Goal: Check status

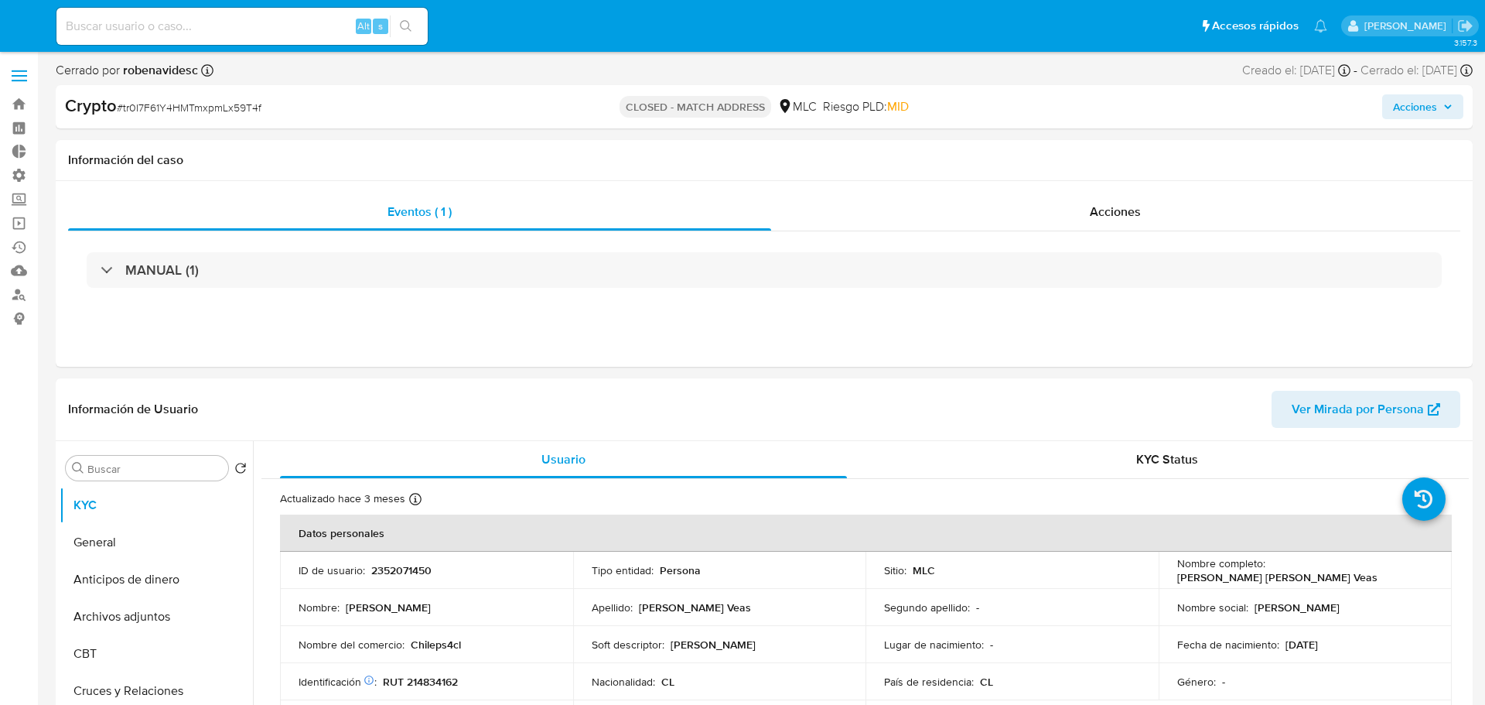
select select "10"
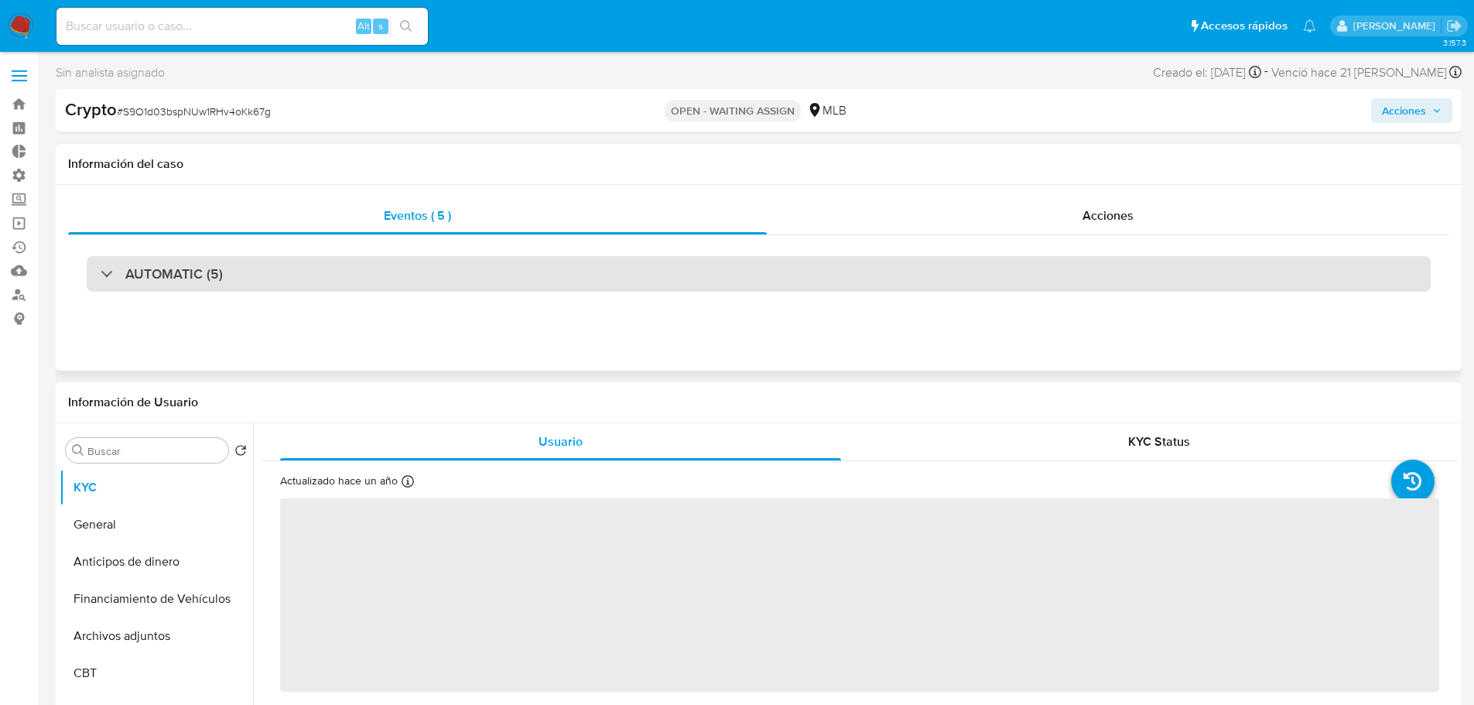
click at [558, 278] on div "AUTOMATIC (5)" at bounding box center [759, 274] width 1344 height 36
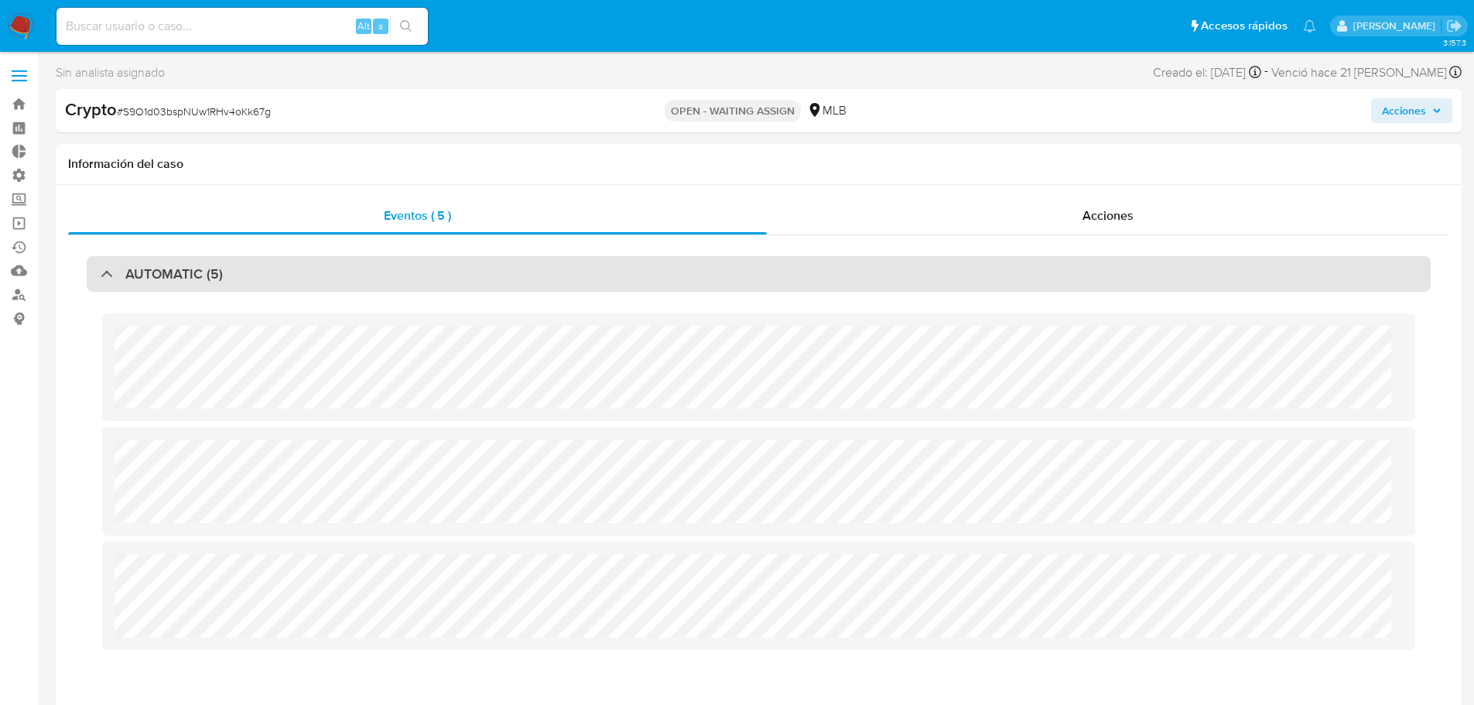
select select "10"
